Goal: Task Accomplishment & Management: Complete application form

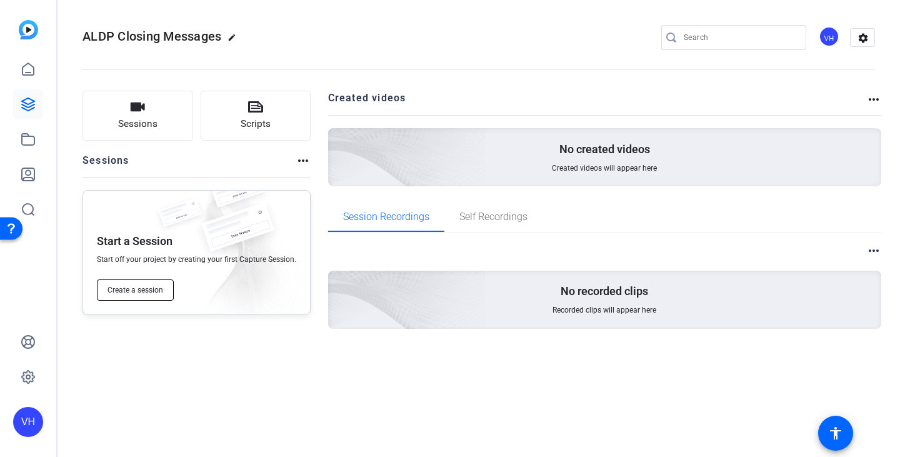
click at [155, 286] on span "Create a session" at bounding box center [136, 290] width 56 height 10
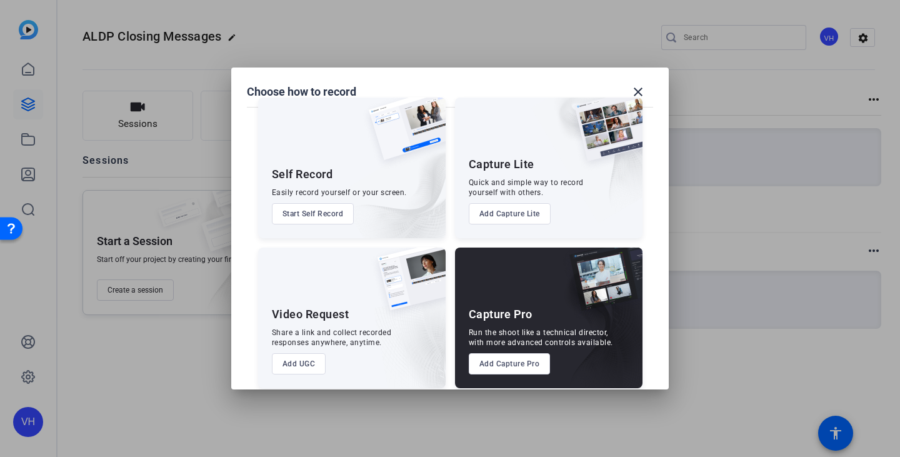
scroll to position [31, 0]
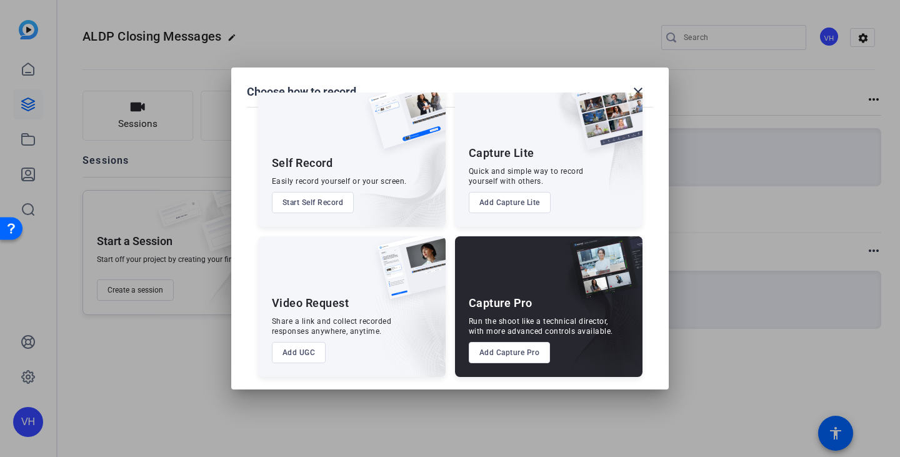
click at [298, 354] on button "Add UGC" at bounding box center [299, 352] width 54 height 21
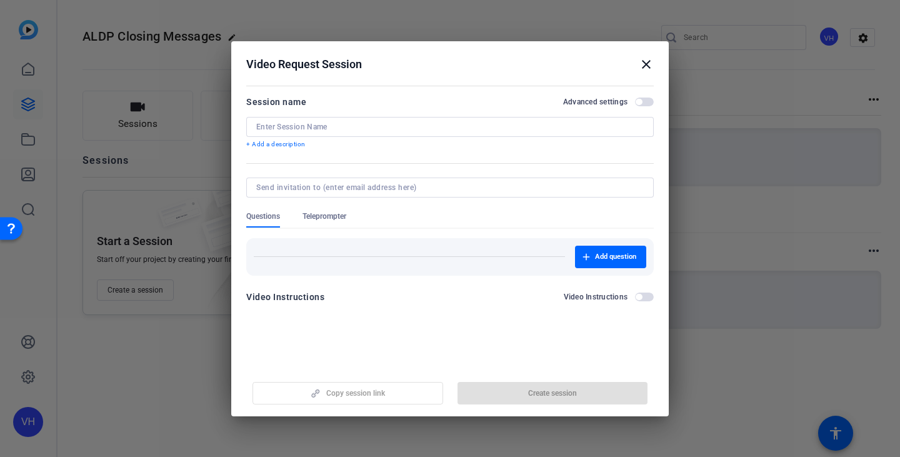
click at [337, 129] on input at bounding box center [450, 127] width 388 height 10
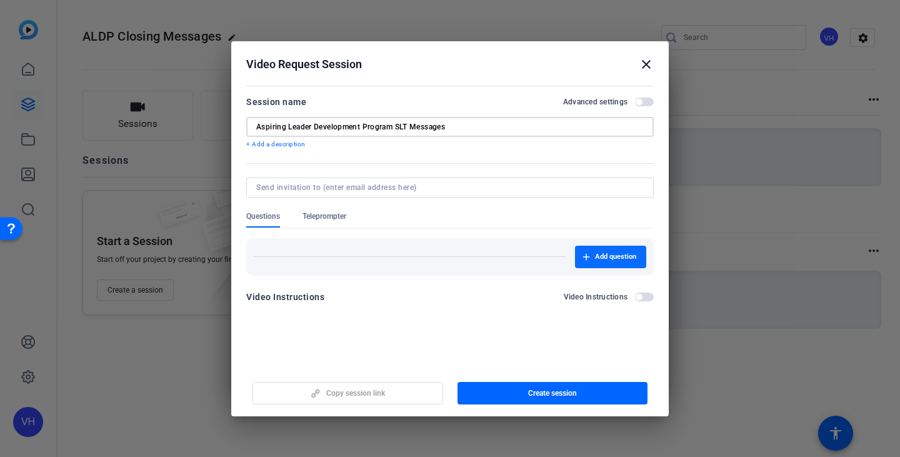
type input "Aspiring Leader Development Program SLT Messages"
click at [618, 261] on span "Add question" at bounding box center [615, 257] width 41 height 10
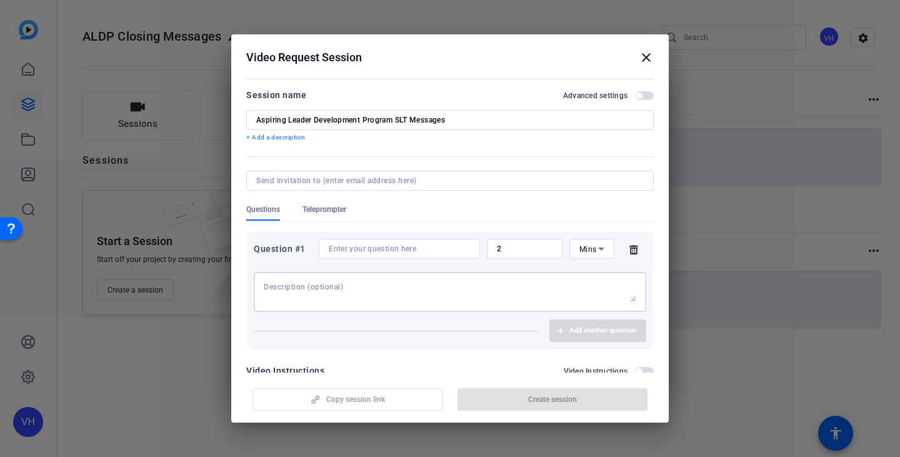
click at [398, 287] on textarea at bounding box center [450, 292] width 373 height 20
paste textarea "Please share a message of congratulations to the ALDP cohort and share your wor…"
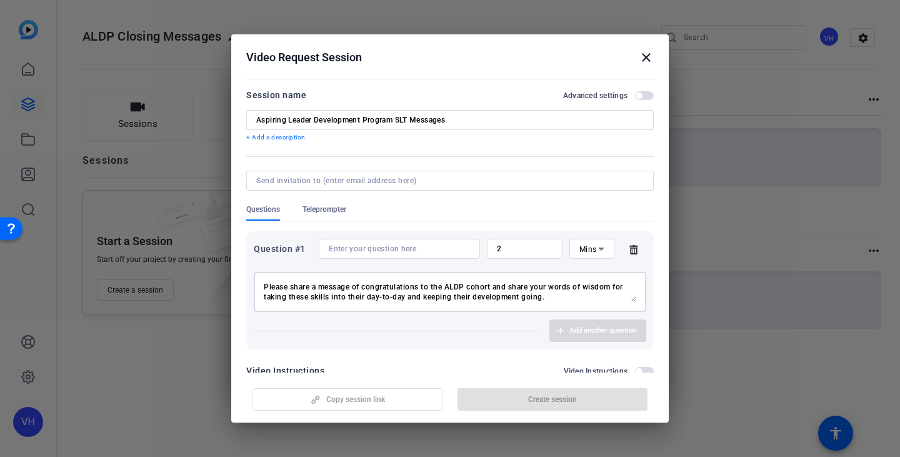
drag, startPoint x: 531, startPoint y: 288, endPoint x: 511, endPoint y: 282, distance: 21.4
click at [511, 282] on textarea "Please share a message of congratulations to the ALDP cohort and share your wor…" at bounding box center [450, 292] width 373 height 20
click at [613, 286] on textarea "Please share a message of congratulations to the ALDP cohort then your words of…" at bounding box center [450, 292] width 373 height 20
type textarea "Please share a message of congratulations to the ALDP cohort then your words of…"
click at [493, 286] on textarea "Please share a message of congratulations to the ALDP cohort then your words of…" at bounding box center [450, 292] width 373 height 20
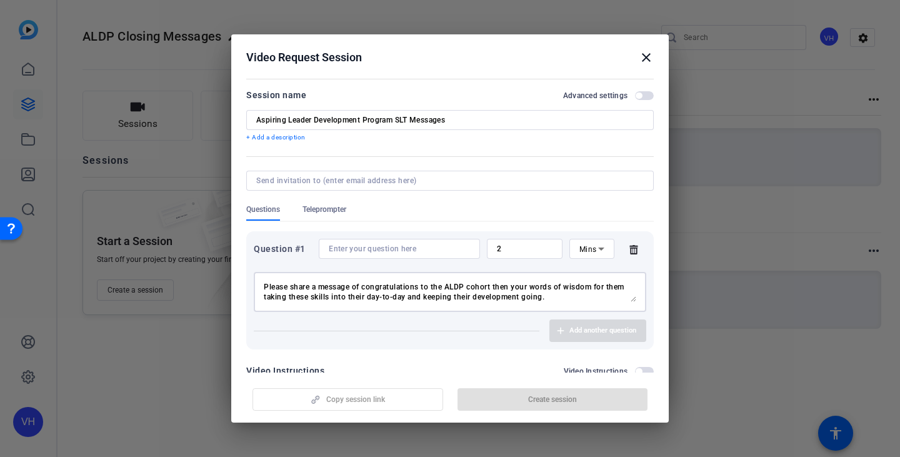
drag, startPoint x: 511, startPoint y: 287, endPoint x: 494, endPoint y: 290, distance: 17.8
click at [494, 290] on textarea "Please share a message of congratulations to the ALDP cohort then your words of…" at bounding box center [450, 292] width 373 height 20
click at [549, 332] on div "Add another question" at bounding box center [450, 330] width 393 height 23
click at [418, 250] on input at bounding box center [399, 249] width 141 height 10
click at [550, 284] on textarea "Please share a message of congratulations to the ALDP cohort then your words of…" at bounding box center [450, 292] width 373 height 20
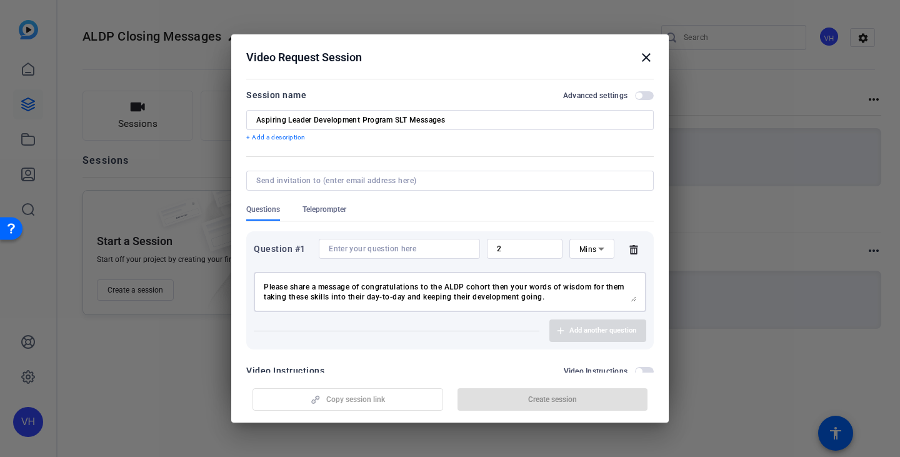
drag, startPoint x: 270, startPoint y: 288, endPoint x: 492, endPoint y: 282, distance: 222.0
click at [492, 282] on textarea "Please share a message of congratulations to the ALDP cohort then your words of…" at bounding box center [450, 292] width 373 height 20
click at [416, 254] on div at bounding box center [399, 249] width 141 height 20
click at [416, 251] on input at bounding box center [399, 249] width 141 height 10
paste input "ease share a message of congratulations to the ALDP cohort"
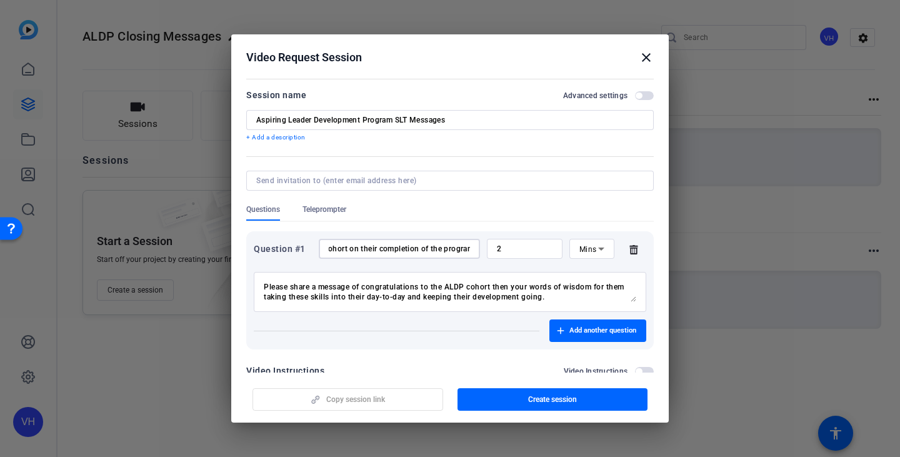
scroll to position [0, 207]
type input "ease share a message of congratulations to the ALDP cohort on their completion …"
drag, startPoint x: 567, startPoint y: 299, endPoint x: 183, endPoint y: 283, distance: 384.7
click at [183, 283] on div "Choose how to record close Self Record Easily record yourself or your screen. S…" at bounding box center [450, 228] width 900 height 457
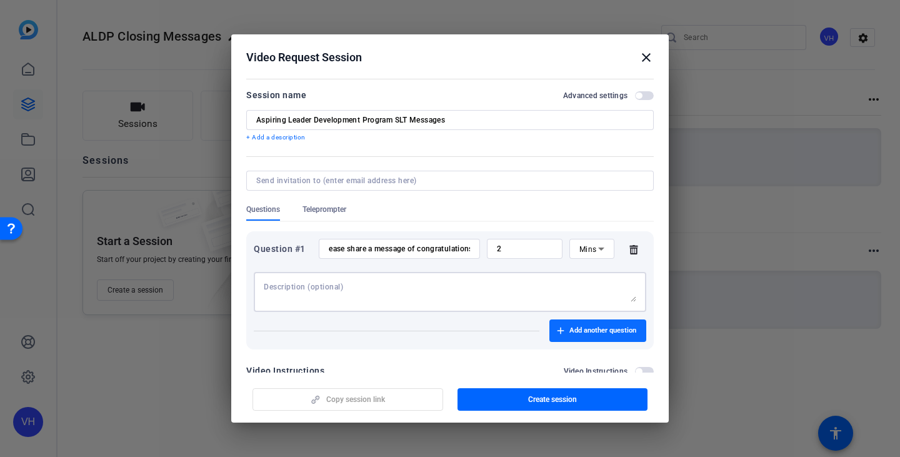
click at [574, 332] on span "Add another question" at bounding box center [602, 331] width 67 height 10
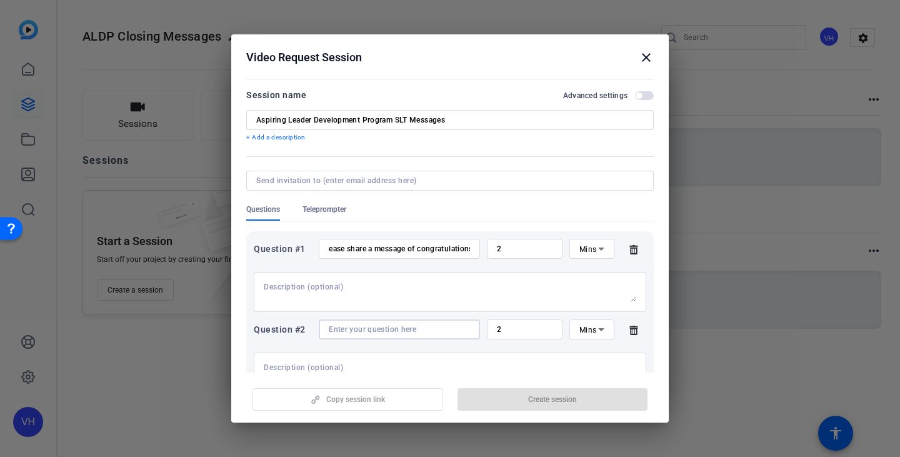
click at [405, 326] on input at bounding box center [399, 329] width 141 height 10
paste input "Your words of wisdom on how to successfully take the skills they've developed i…"
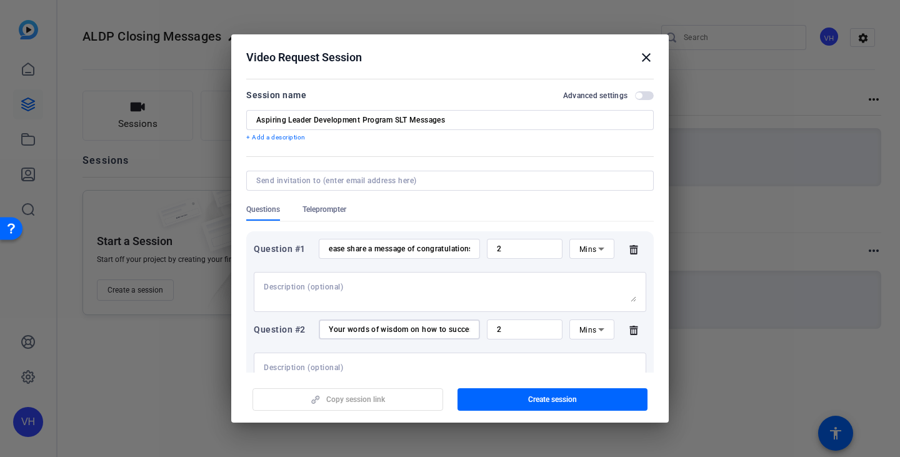
scroll to position [0, 476]
type input "Your words of wisdom on how to successfully take the skills they've developed i…"
click at [531, 244] on input "2" at bounding box center [525, 249] width 56 height 10
drag, startPoint x: 518, startPoint y: 245, endPoint x: 426, endPoint y: 247, distance: 91.3
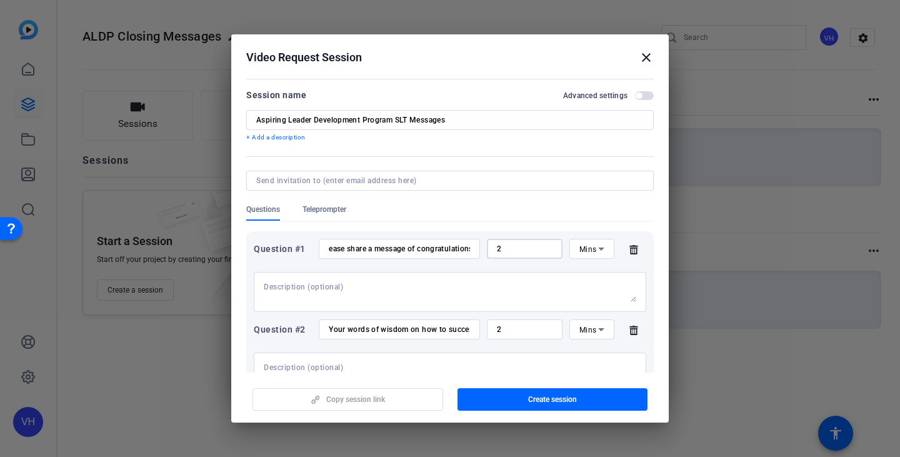
click at [427, 247] on div "Question #1 ease share a message of congratulations to the ALDP cohort on their…" at bounding box center [450, 249] width 393 height 20
type input "3"
drag, startPoint x: 526, startPoint y: 326, endPoint x: 451, endPoint y: 328, distance: 74.4
click at [452, 328] on div "Question #2 Your words of wisdom on how to successfully take the skills they've…" at bounding box center [450, 329] width 393 height 20
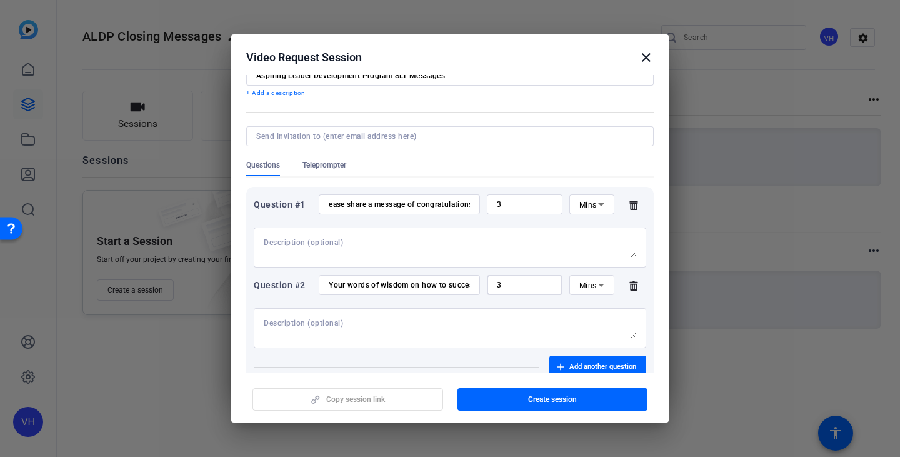
scroll to position [63, 0]
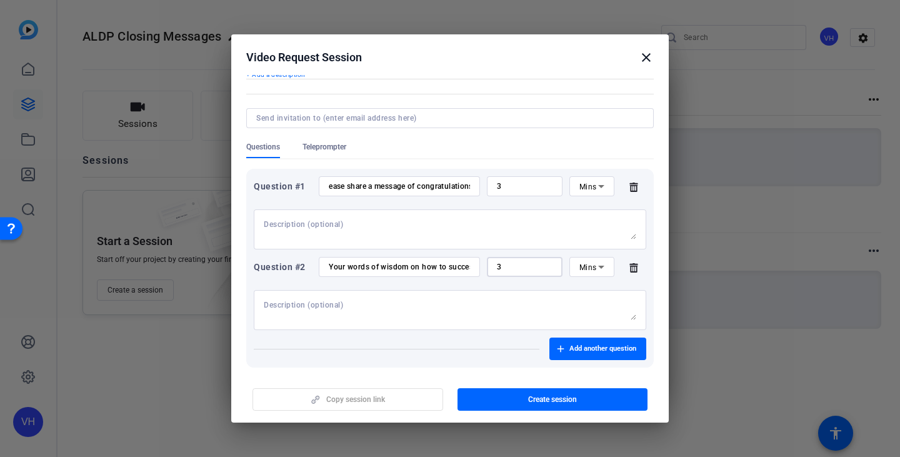
drag, startPoint x: 503, startPoint y: 267, endPoint x: 486, endPoint y: 265, distance: 17.0
click at [487, 265] on div "3" at bounding box center [525, 267] width 76 height 20
type input "5"
click at [644, 262] on div "Question #1 ease share a message of congratulations to the ALDP cohort on their…" at bounding box center [450, 268] width 408 height 199
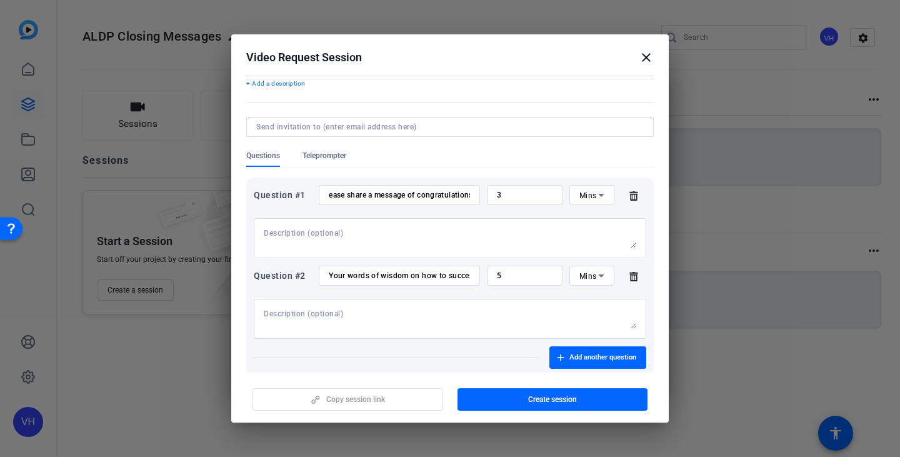
scroll to position [0, 0]
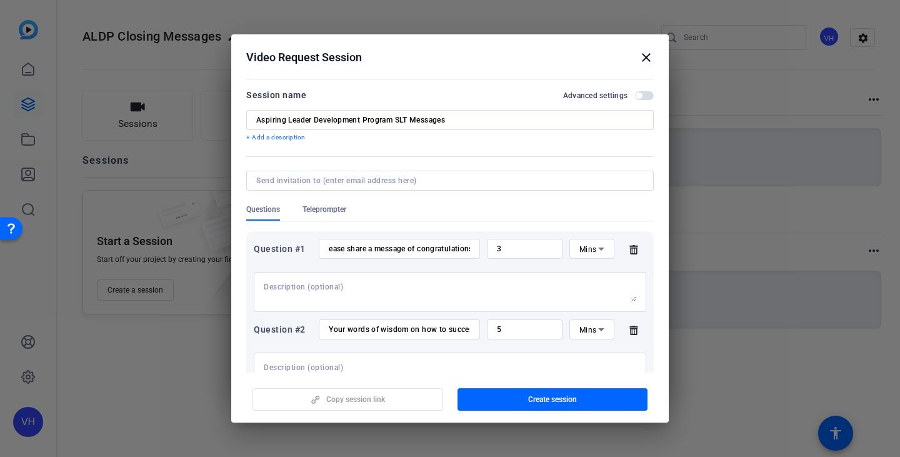
click at [636, 97] on span "button" at bounding box center [639, 96] width 6 height 6
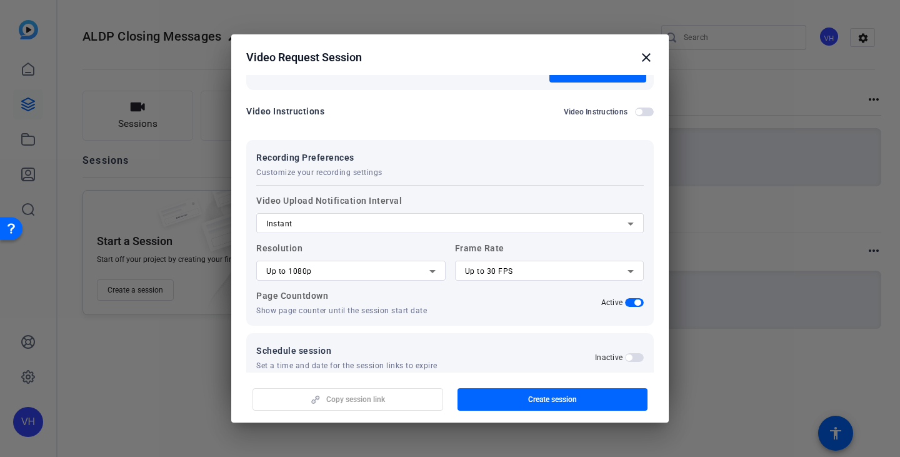
scroll to position [349, 0]
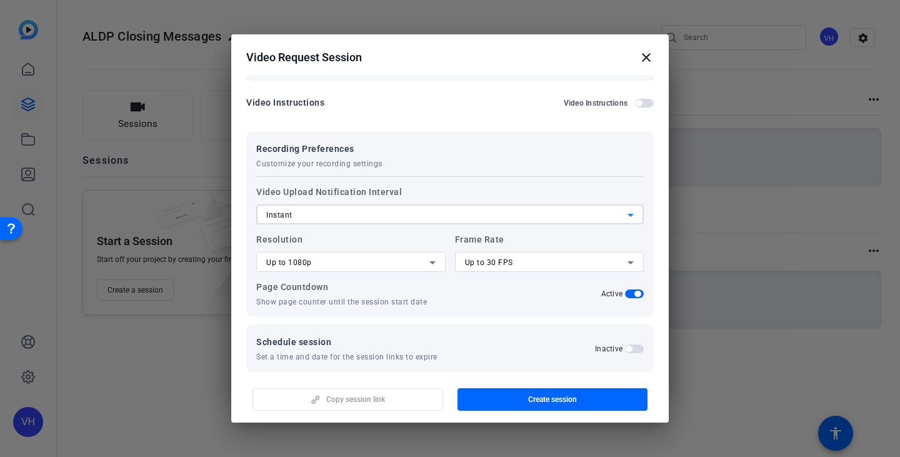
click at [321, 211] on div "Instant" at bounding box center [446, 215] width 361 height 15
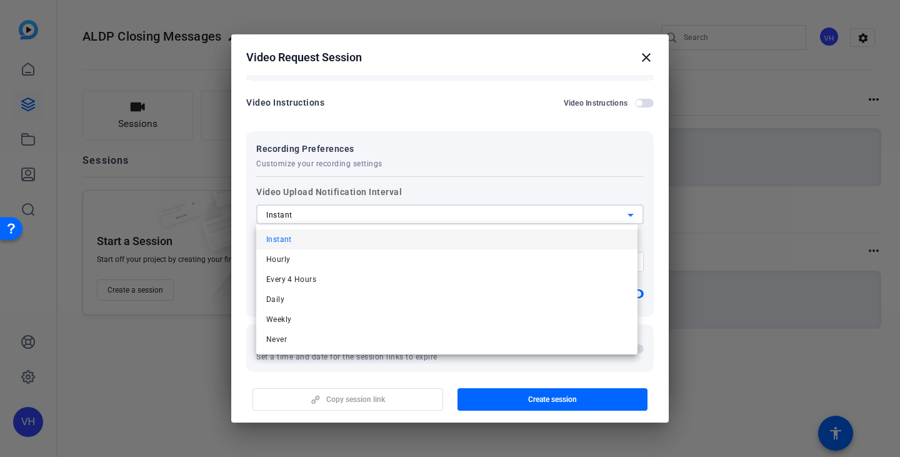
click at [321, 211] on div at bounding box center [450, 228] width 900 height 457
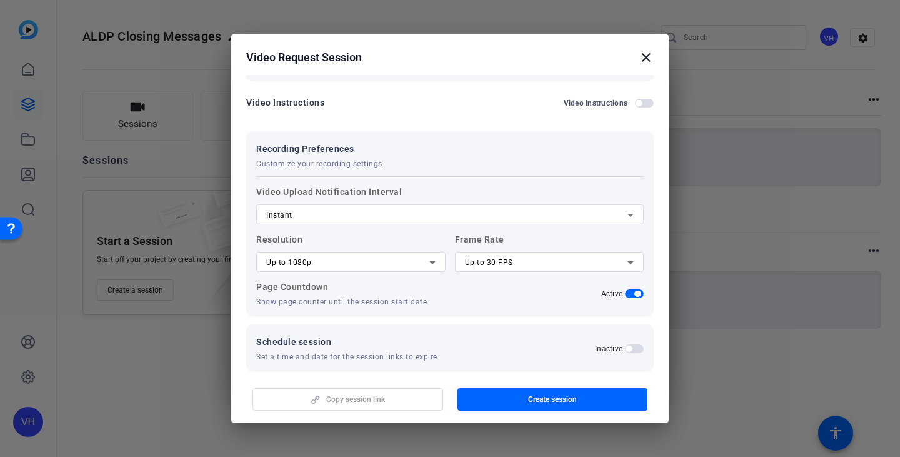
click at [626, 348] on span "button" at bounding box center [629, 349] width 6 height 6
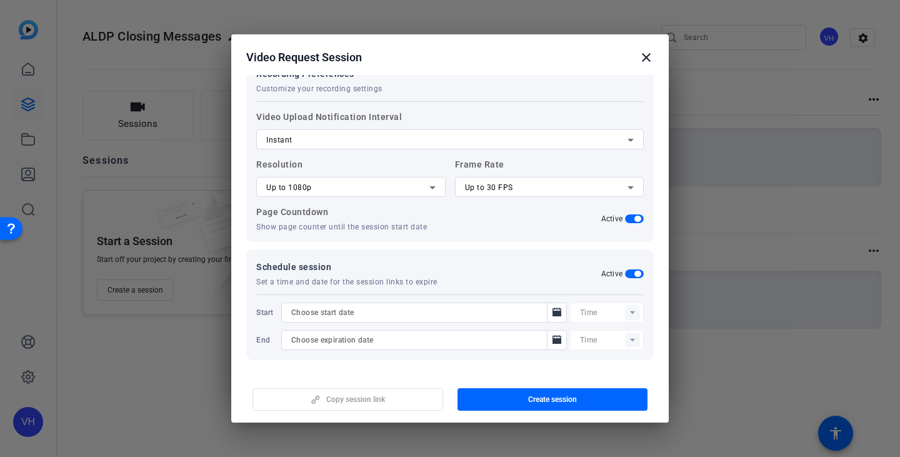
scroll to position [425, 0]
click at [553, 342] on icon "Open calendar" at bounding box center [557, 338] width 9 height 9
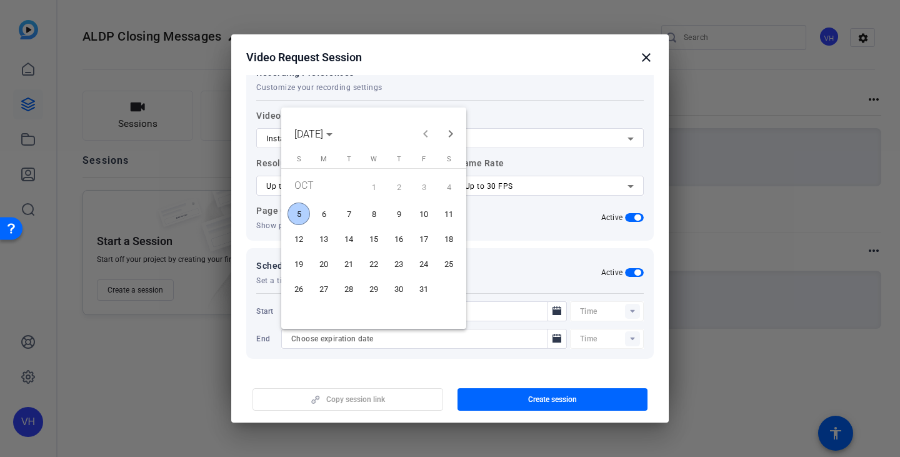
click at [317, 264] on span "20" at bounding box center [324, 264] width 23 height 23
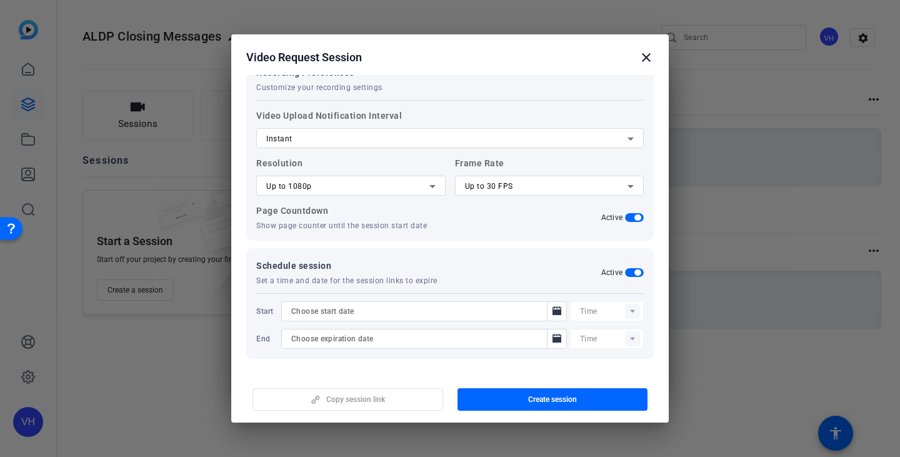
type input "[DATE]"
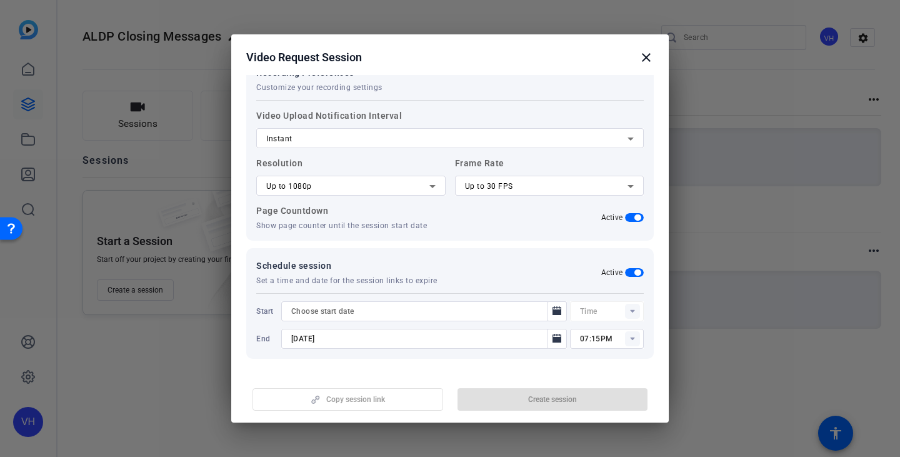
click at [625, 338] on rect at bounding box center [632, 338] width 15 height 15
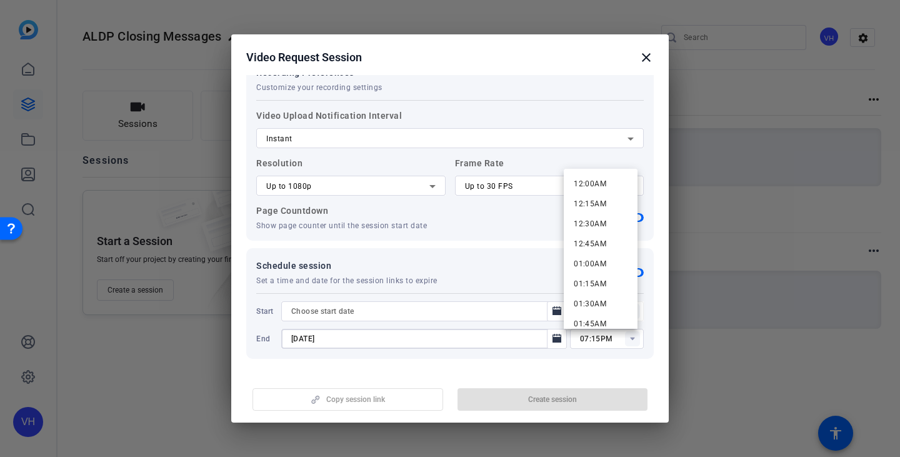
click at [424, 334] on input "[DATE]" at bounding box center [417, 338] width 253 height 15
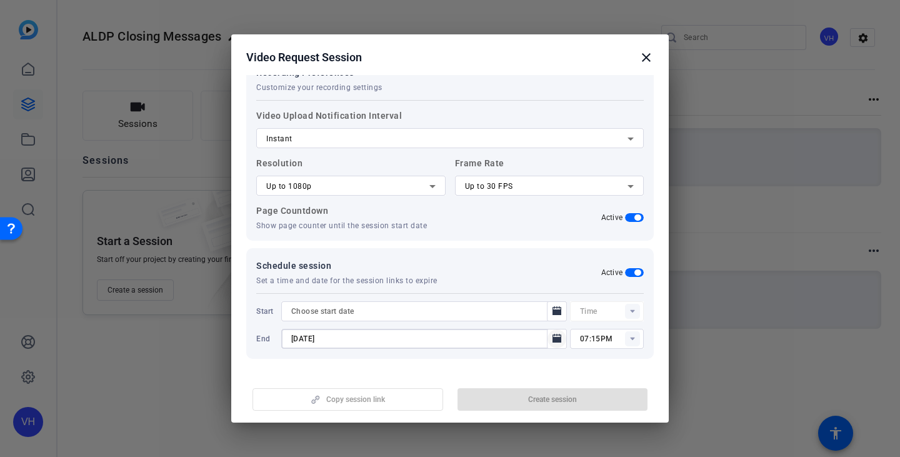
click at [554, 345] on icon "Open calendar" at bounding box center [557, 338] width 10 height 15
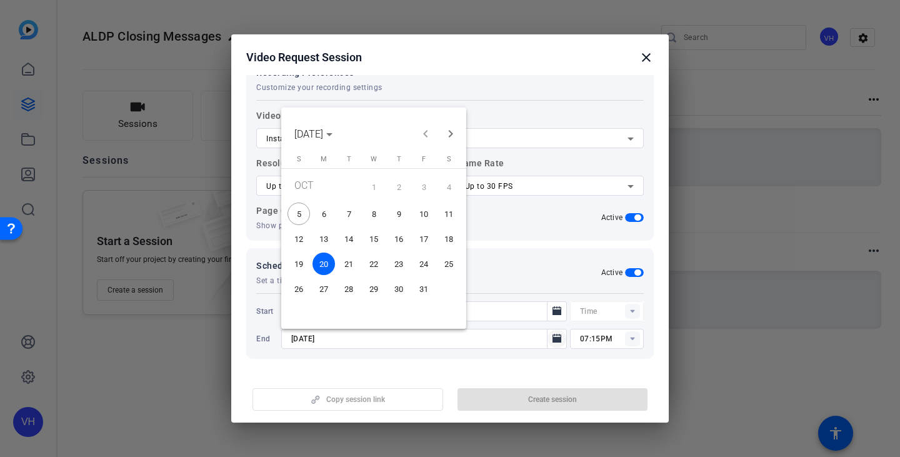
click at [554, 345] on div at bounding box center [450, 228] width 900 height 457
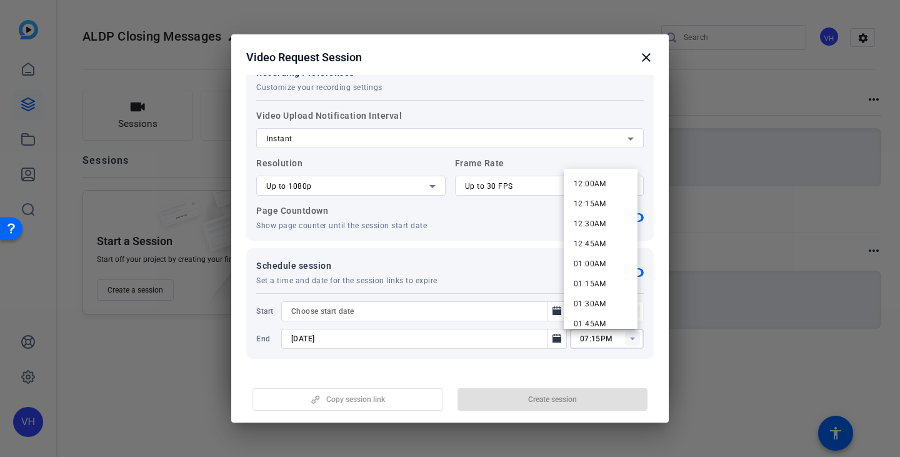
click at [596, 339] on input "07:15PM" at bounding box center [612, 338] width 64 height 15
click at [582, 339] on input "07:15PM" at bounding box center [612, 338] width 64 height 15
click at [606, 272] on span "09:00AM" at bounding box center [590, 278] width 33 height 15
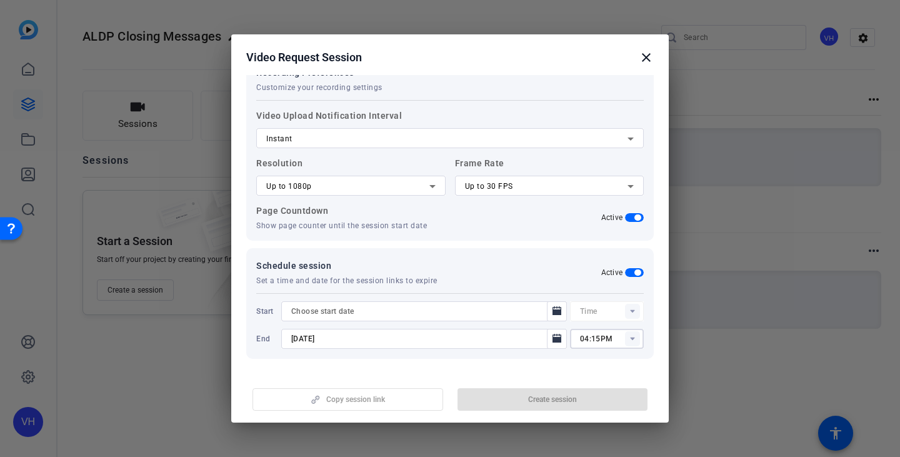
type input "09:00AM"
click at [552, 316] on icon "Open calendar" at bounding box center [557, 311] width 10 height 15
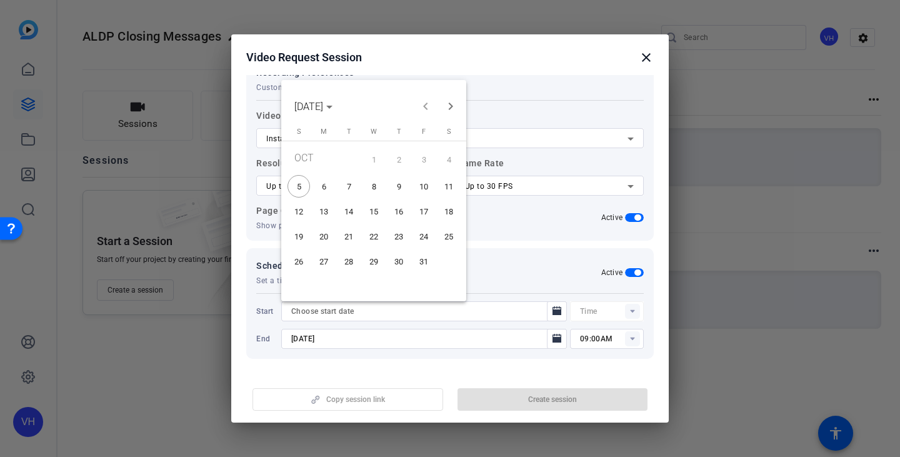
click at [319, 184] on span "6" at bounding box center [324, 186] width 23 height 23
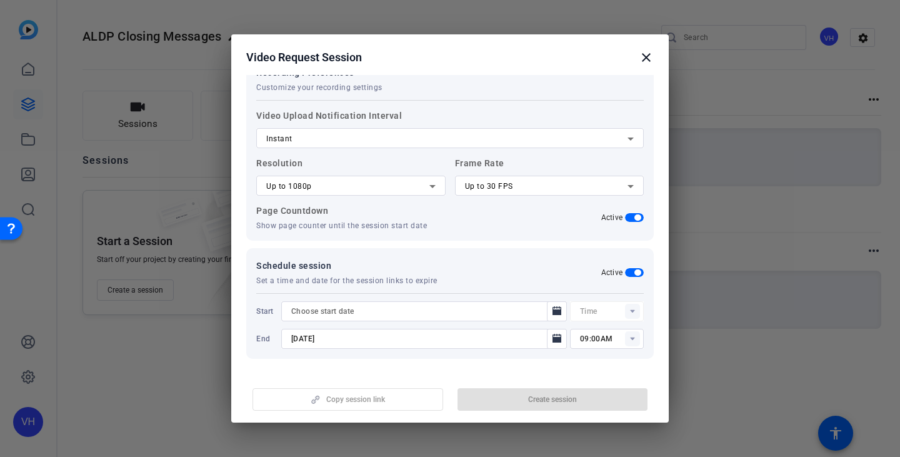
type input "[DATE]"
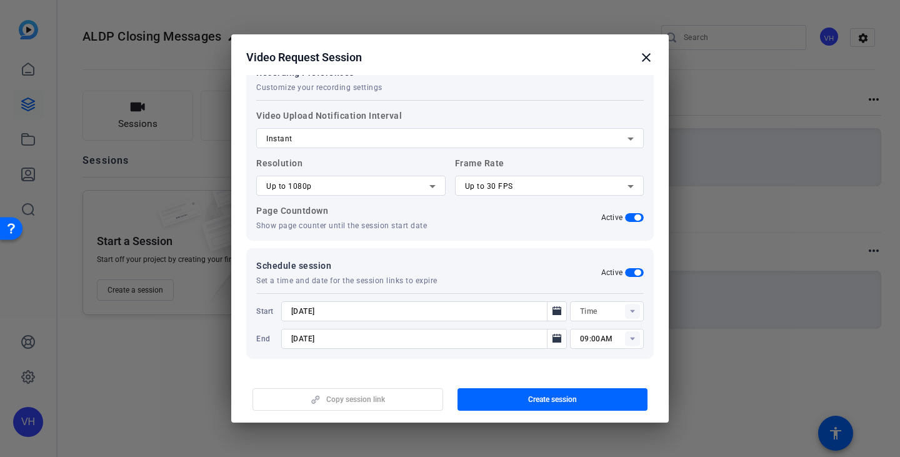
click at [625, 310] on rect at bounding box center [632, 311] width 15 height 15
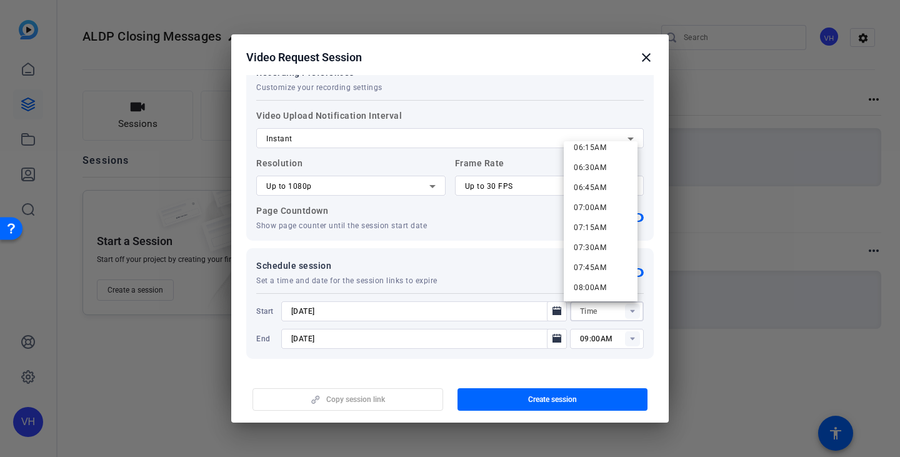
scroll to position [500, 0]
click at [604, 214] on span "07:00AM" at bounding box center [590, 216] width 33 height 9
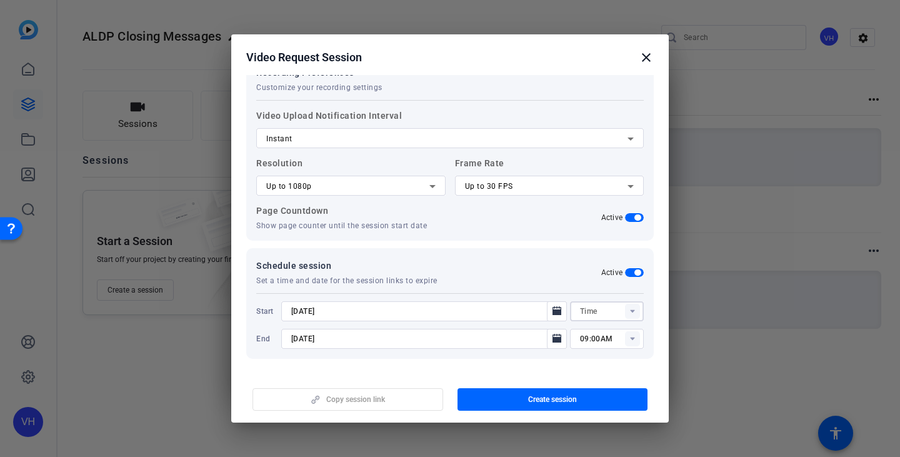
type input "07:00AM"
click at [429, 403] on div "Copy session link Create session" at bounding box center [450, 395] width 408 height 32
click at [489, 398] on span "button" at bounding box center [553, 399] width 191 height 30
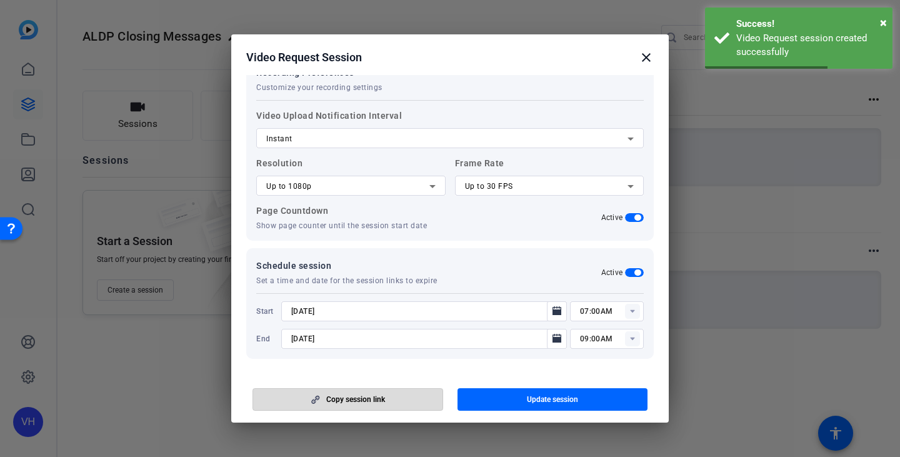
click at [379, 396] on span "Copy session link" at bounding box center [355, 399] width 59 height 10
